Goal: Register for event/course

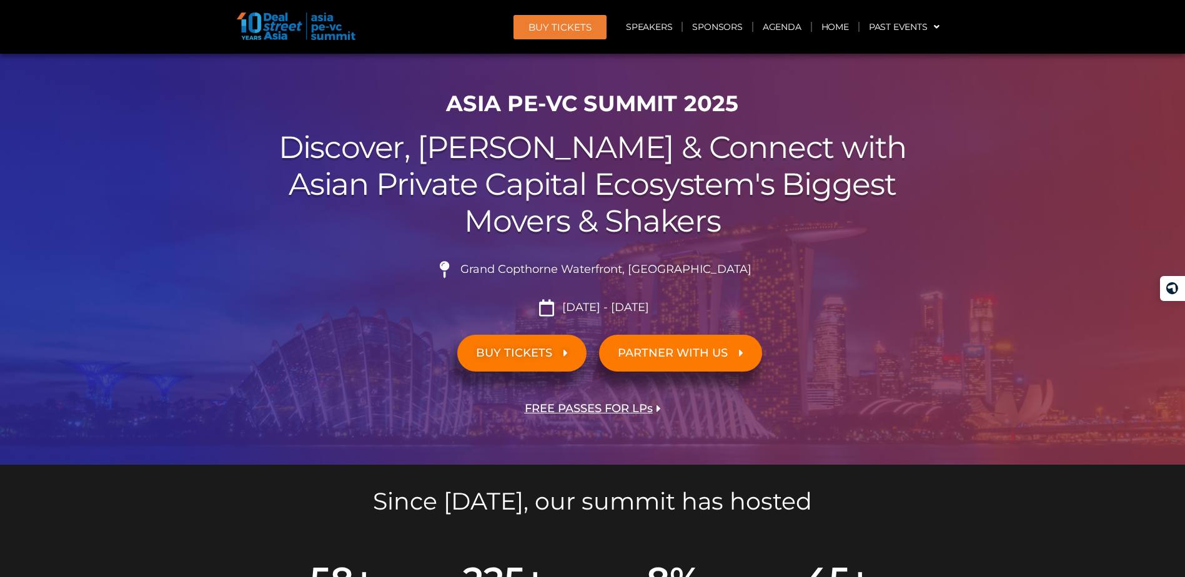
scroll to position [44, 0]
click at [533, 344] on link "BUY TICKETS" at bounding box center [521, 353] width 129 height 37
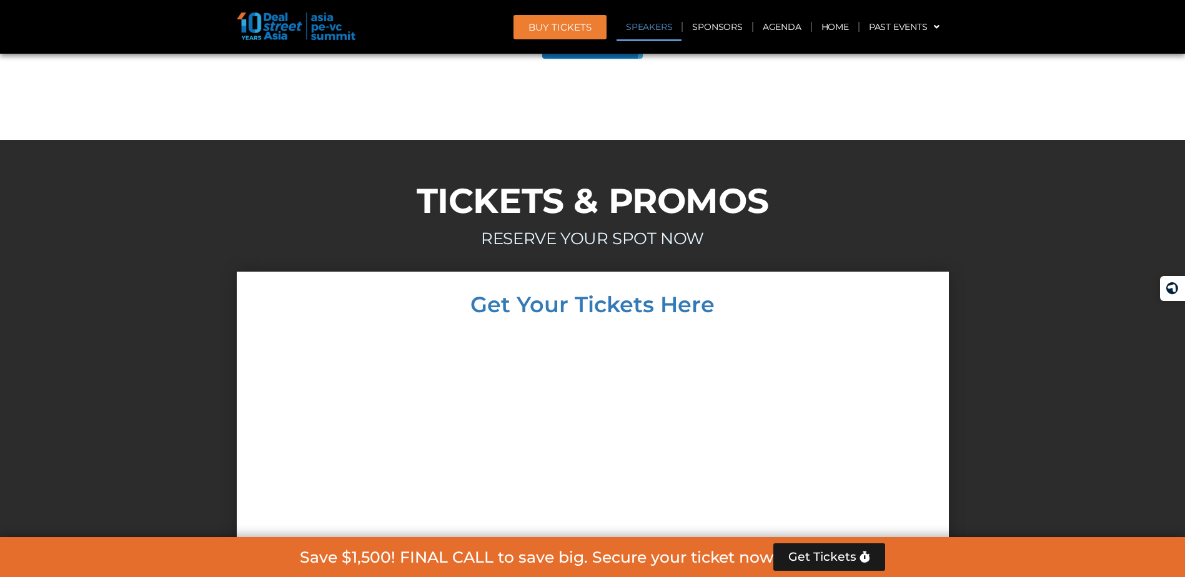
scroll to position [10890, 0]
click at [209, 271] on div at bounding box center [592, 512] width 1185 height 482
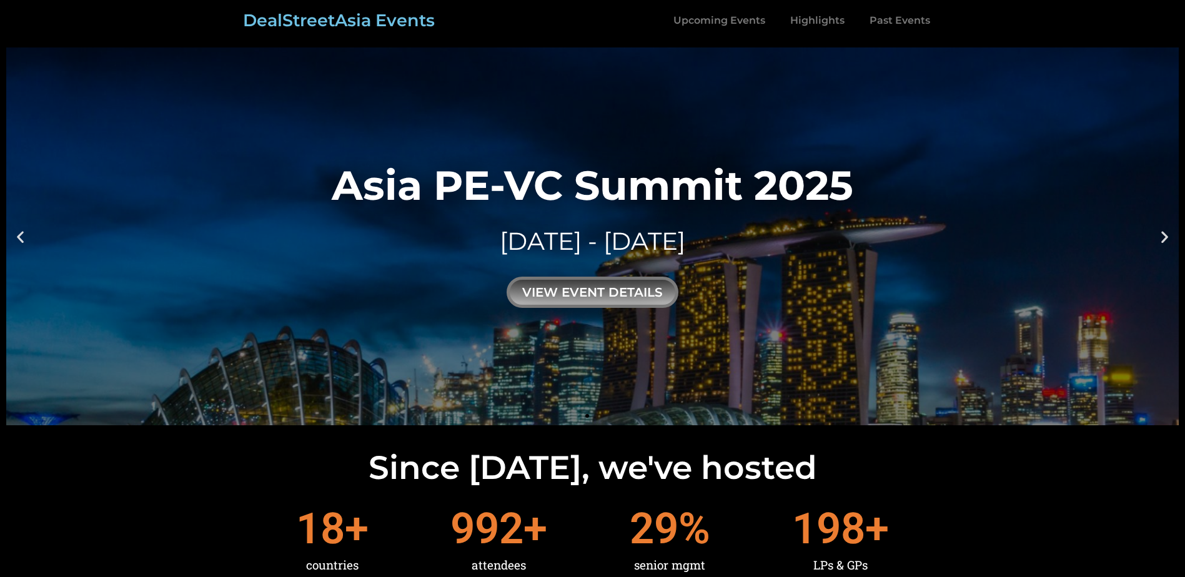
scroll to position [112, 0]
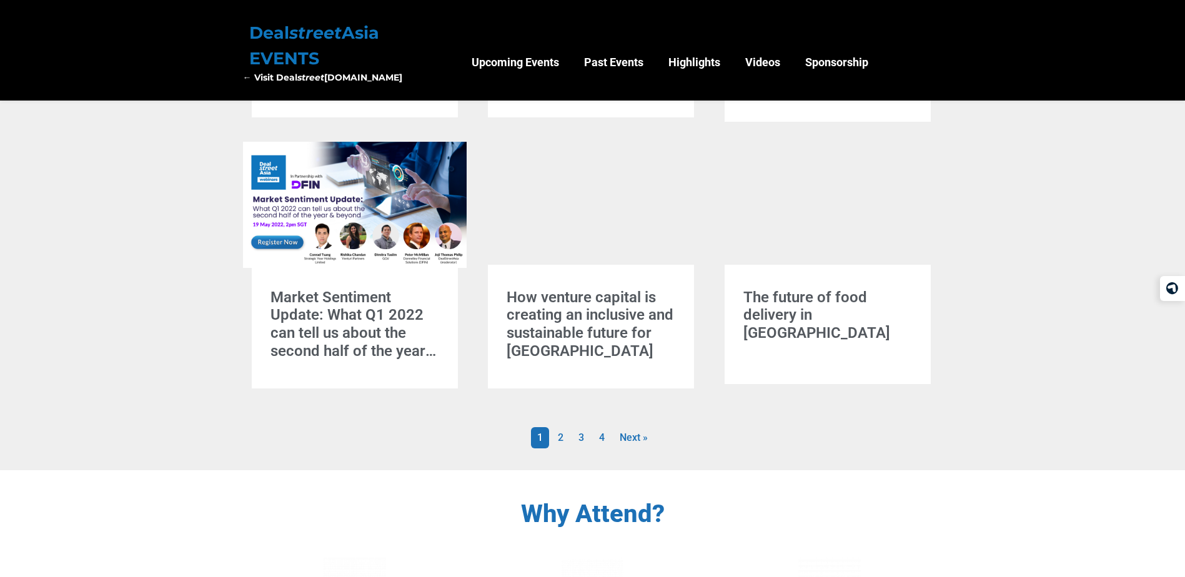
scroll to position [731, 0]
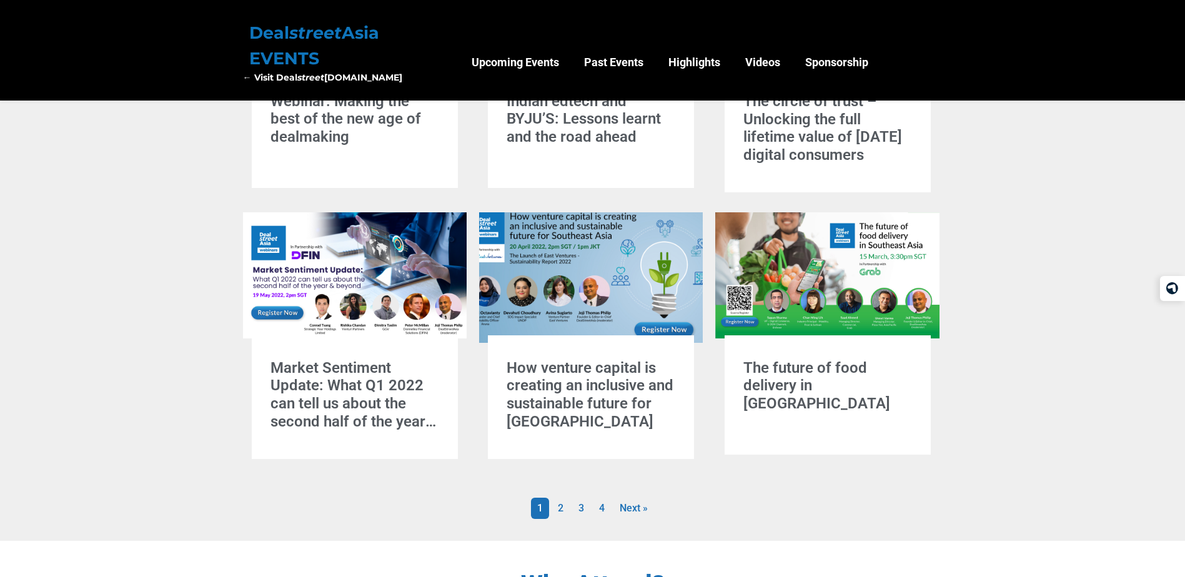
click at [653, 325] on img at bounding box center [591, 275] width 253 height 142
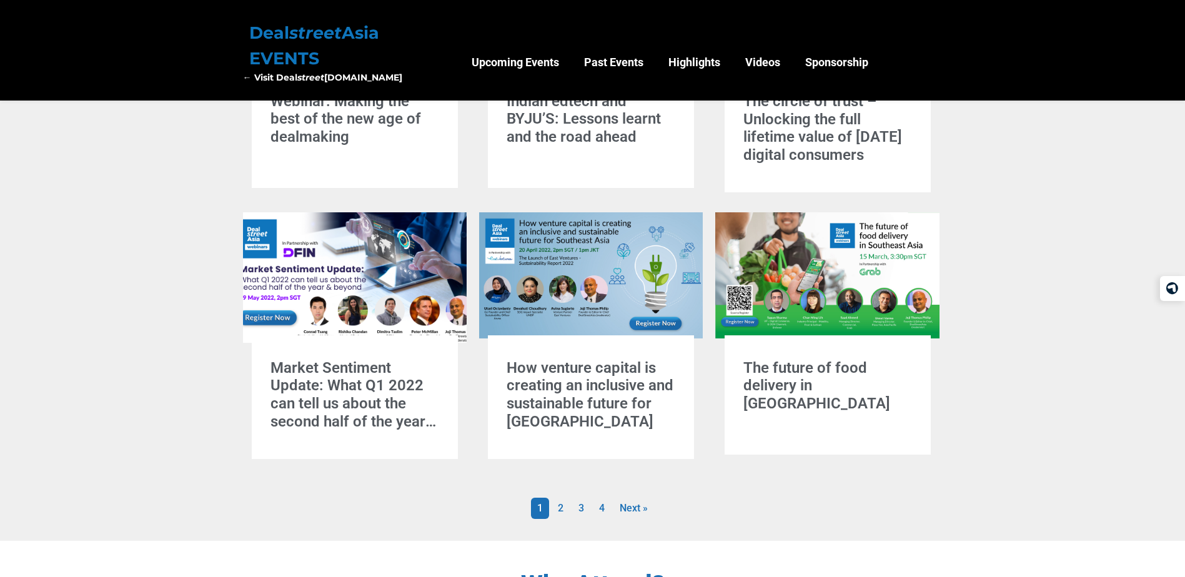
click at [382, 316] on img at bounding box center [354, 275] width 253 height 142
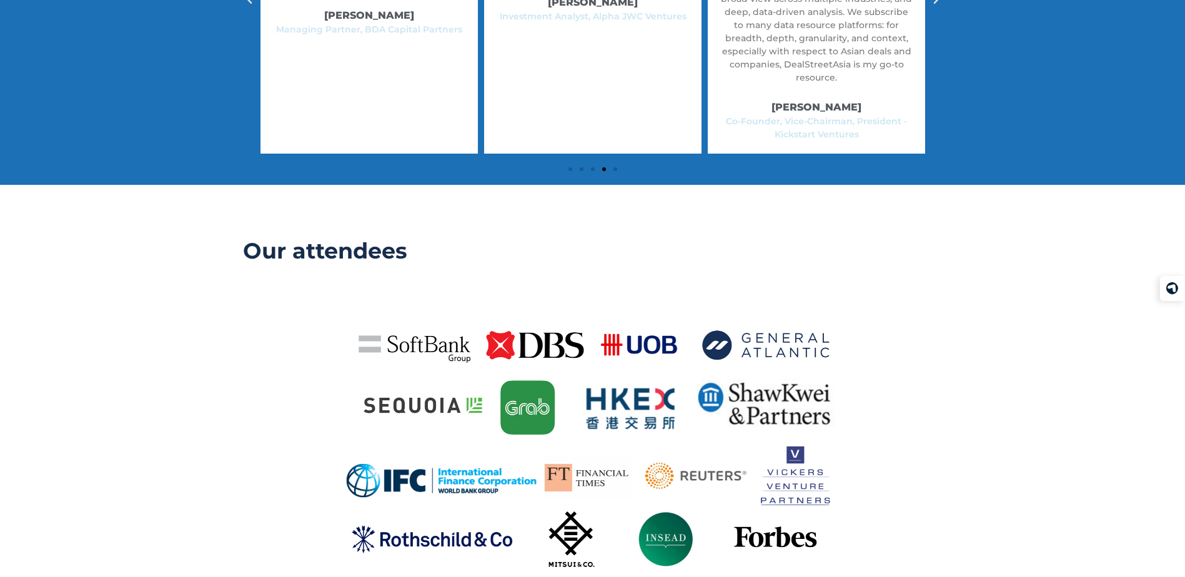
scroll to position [2565, 0]
